Goal: Learn about a topic: Learn about a topic

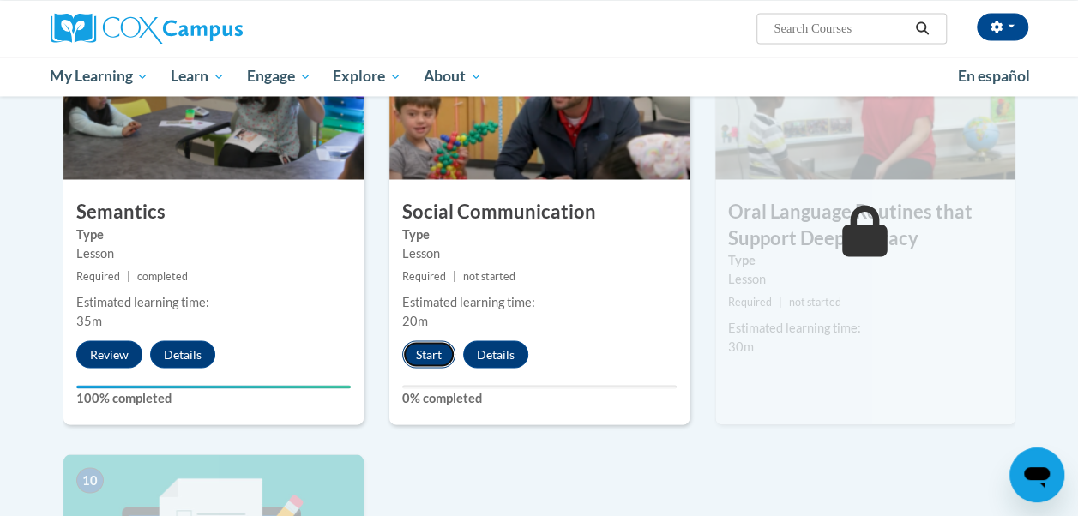
click at [434, 355] on button "Start" at bounding box center [428, 354] width 53 height 27
